Goal: Entertainment & Leisure: Browse casually

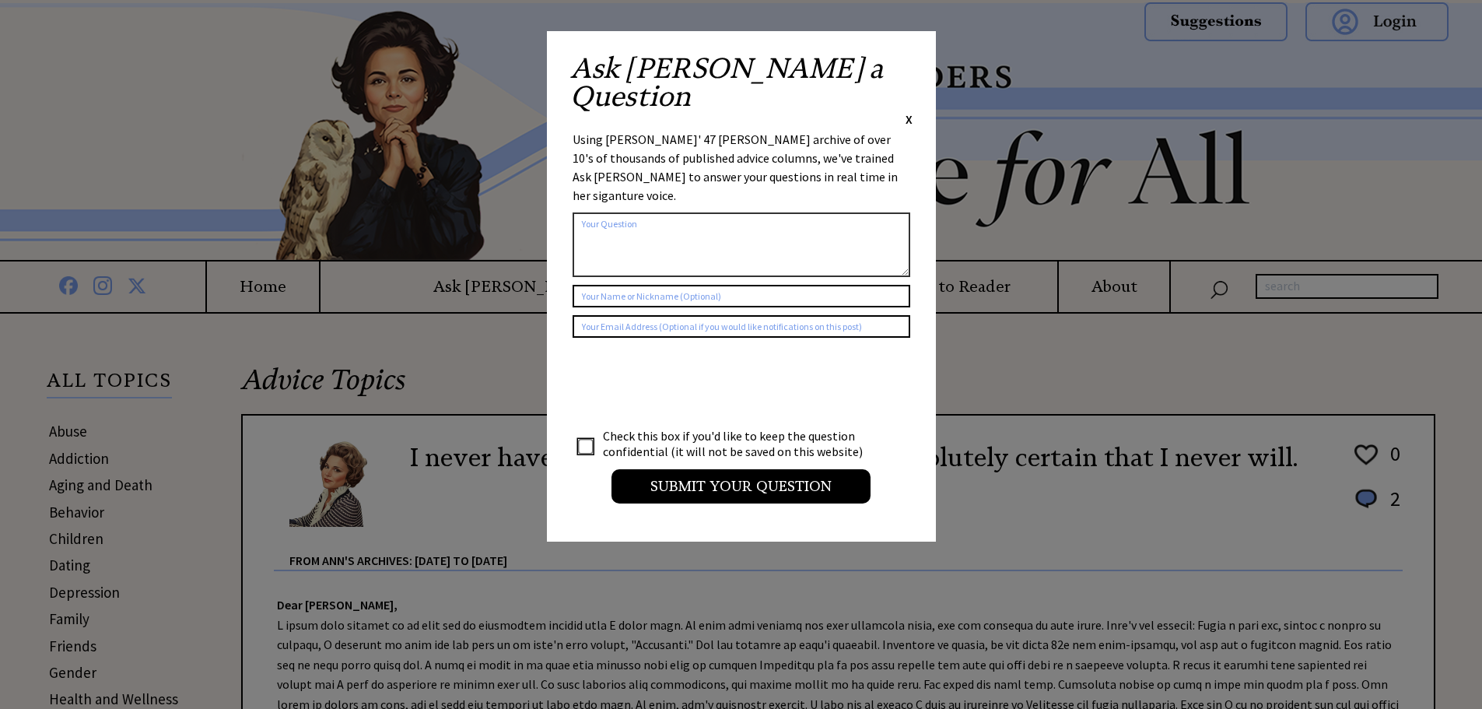
click at [908, 111] on span "X" at bounding box center [909, 119] width 7 height 16
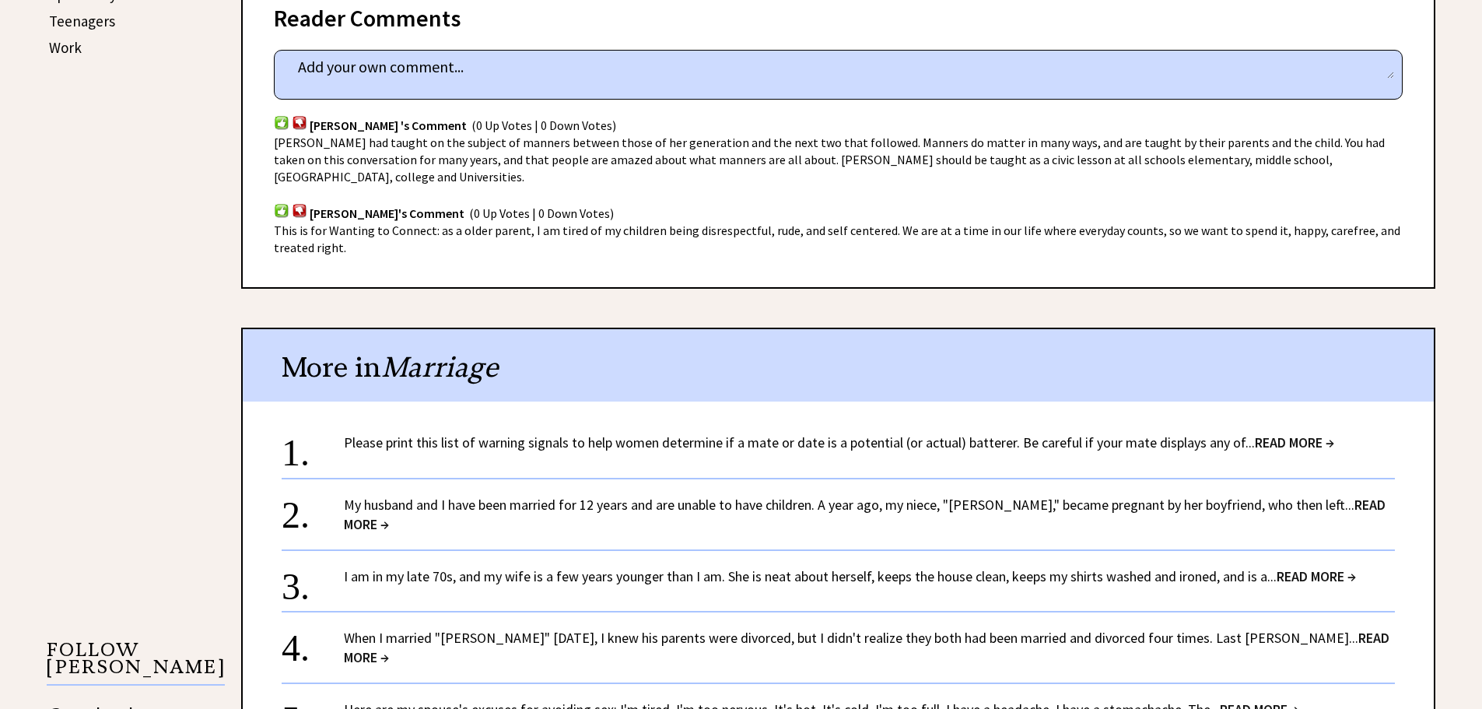
scroll to position [1011, 0]
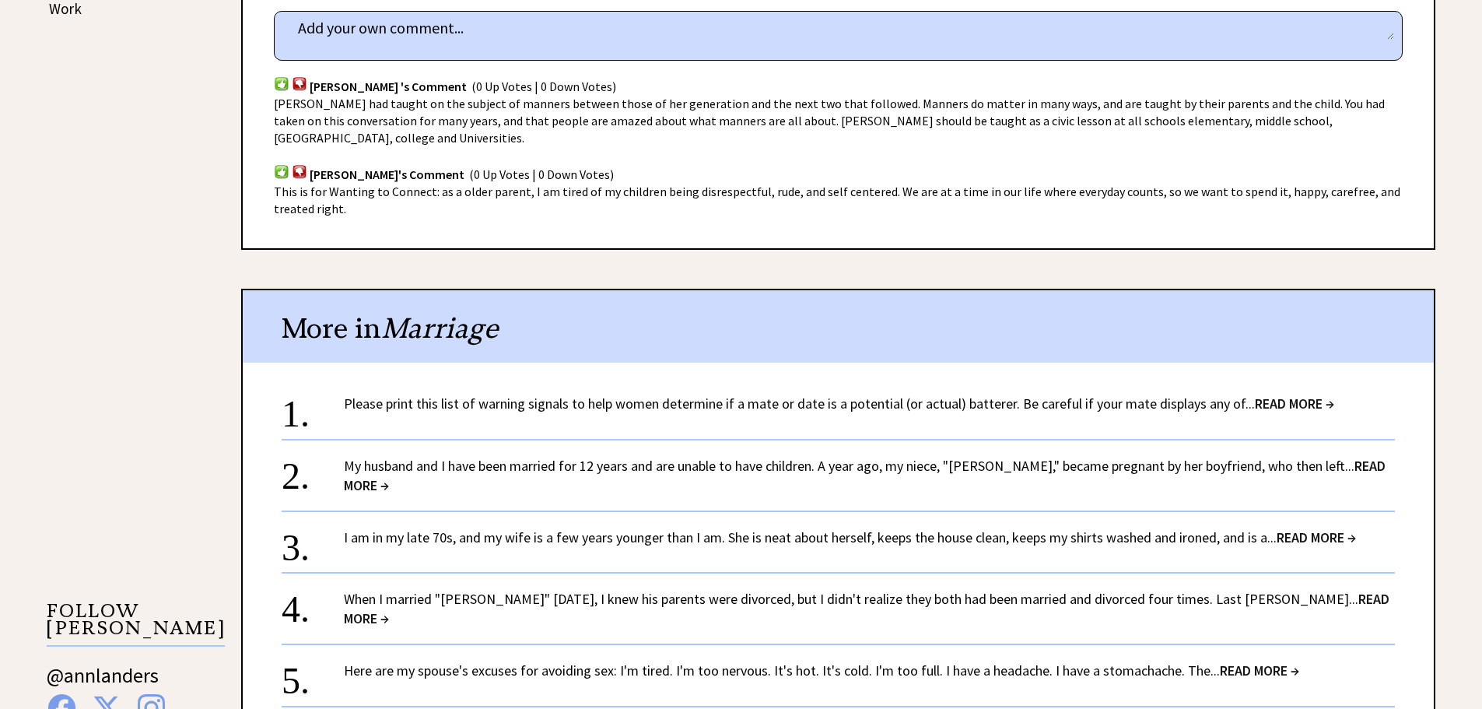
click at [1325, 464] on span "READ MORE →" at bounding box center [865, 475] width 1042 height 37
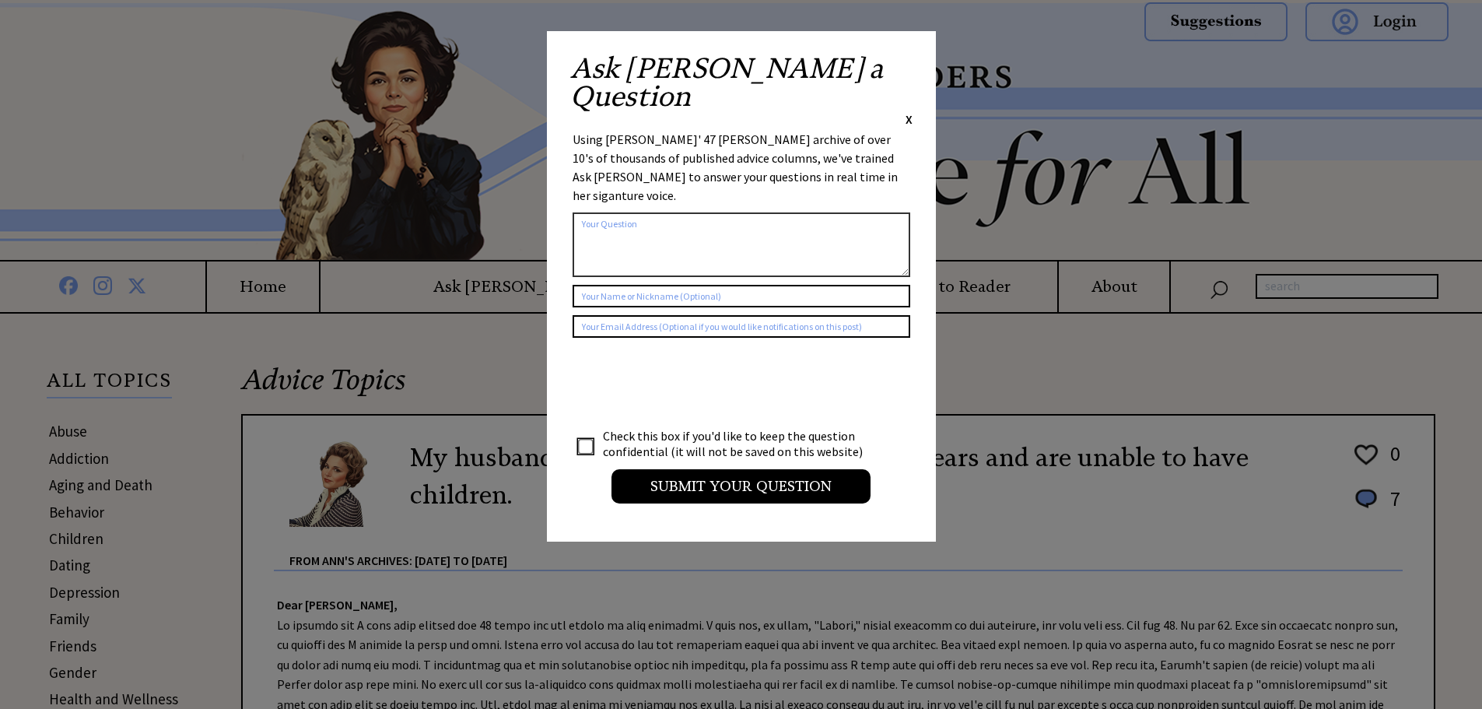
click at [906, 111] on span "X" at bounding box center [909, 119] width 7 height 16
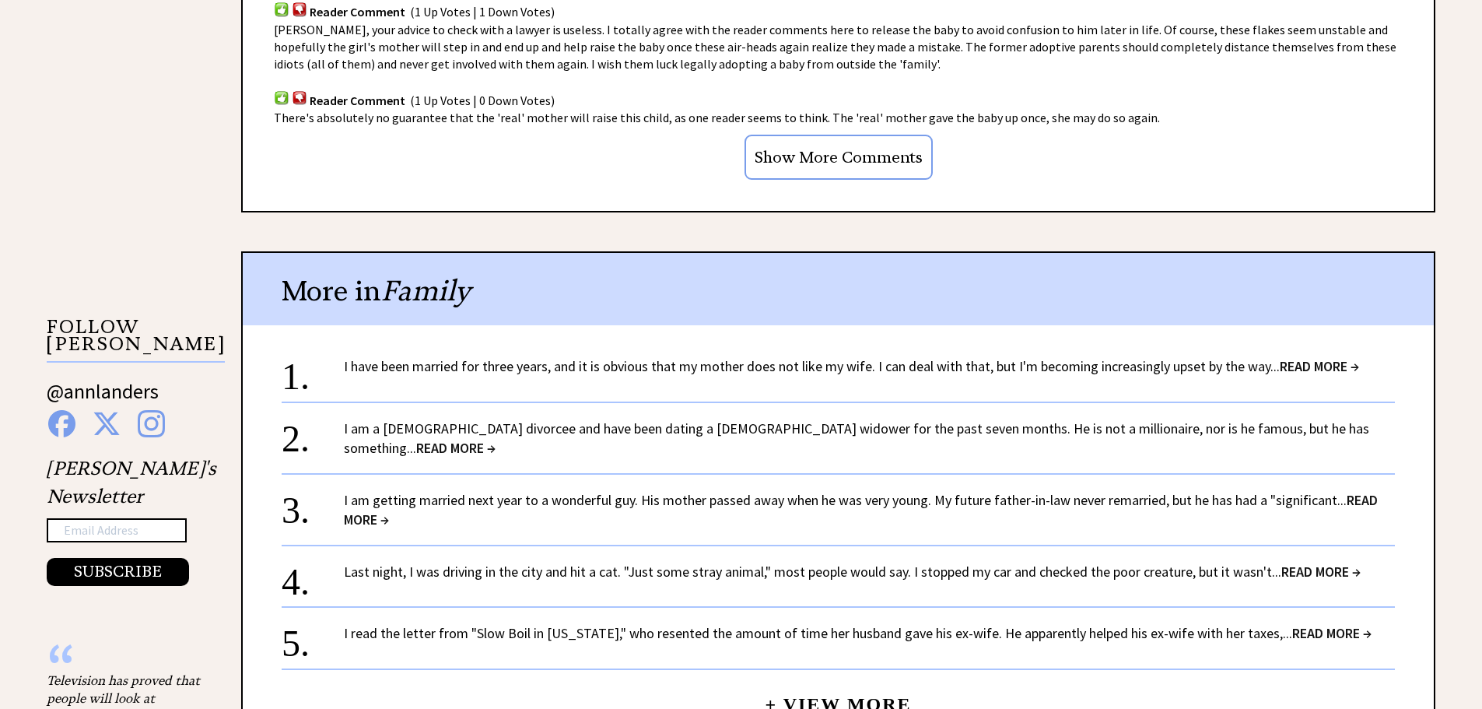
scroll to position [1323, 0]
